Goal: Go to known website: Access a specific website the user already knows

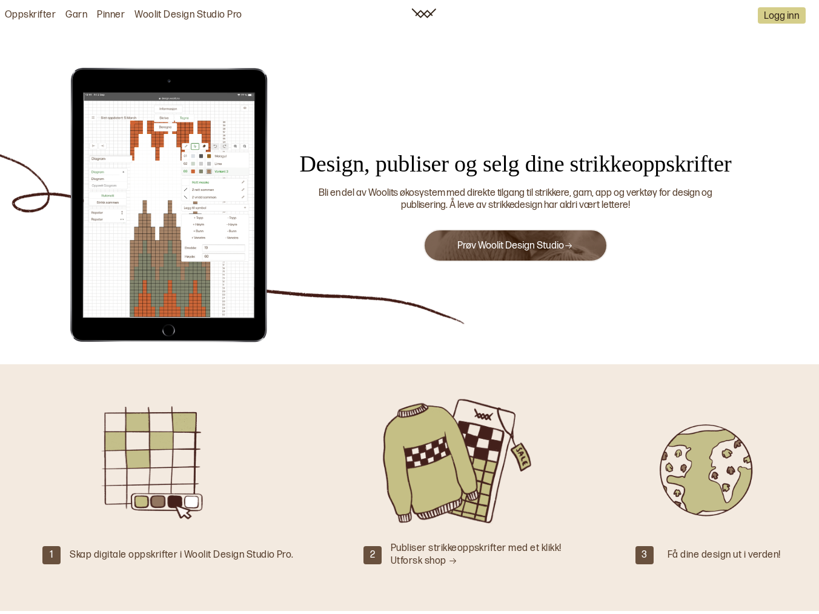
click at [553, 242] on link "Prøv Woolit Design Studio" at bounding box center [515, 246] width 116 height 12
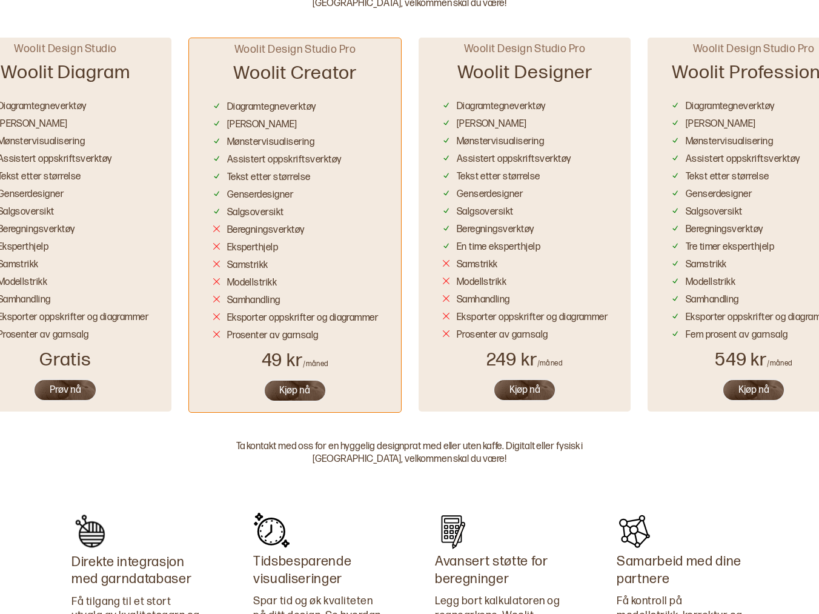
scroll to position [712, 0]
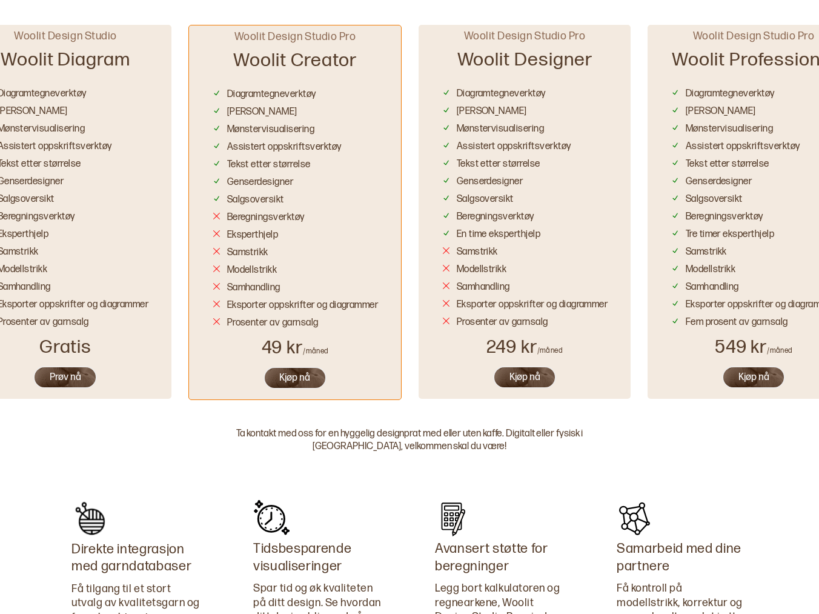
click at [67, 378] on button "Prøv nå" at bounding box center [65, 377] width 64 height 22
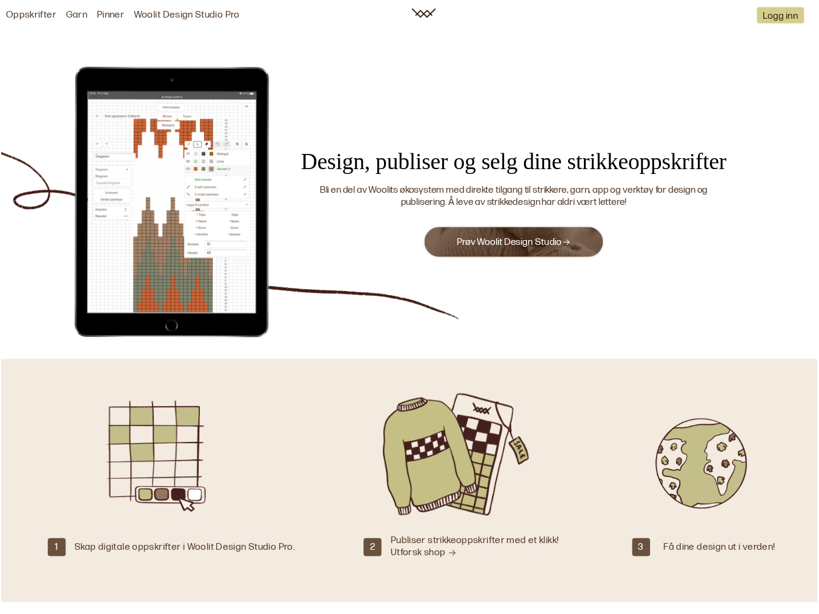
scroll to position [712, 0]
